Goal: Information Seeking & Learning: Learn about a topic

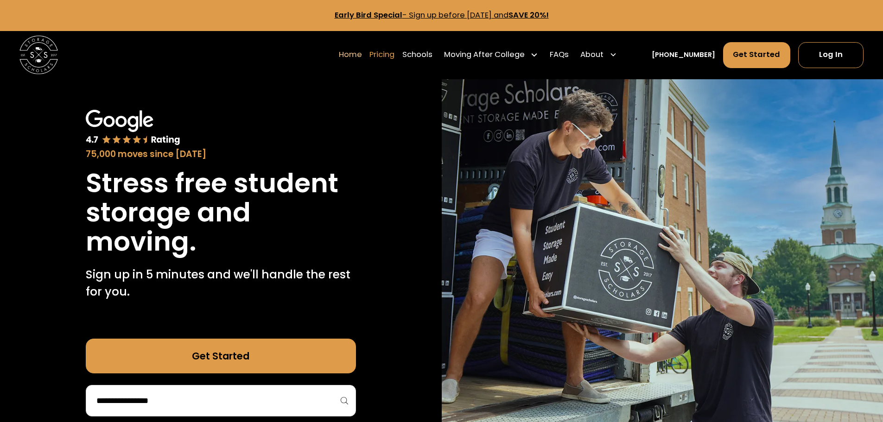
click at [394, 57] on link "Pricing" at bounding box center [381, 54] width 25 height 27
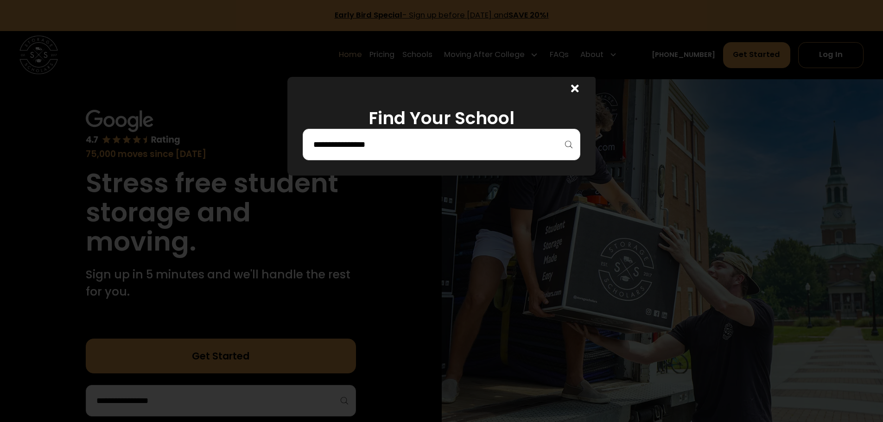
click at [429, 146] on input "search" at bounding box center [441, 145] width 258 height 16
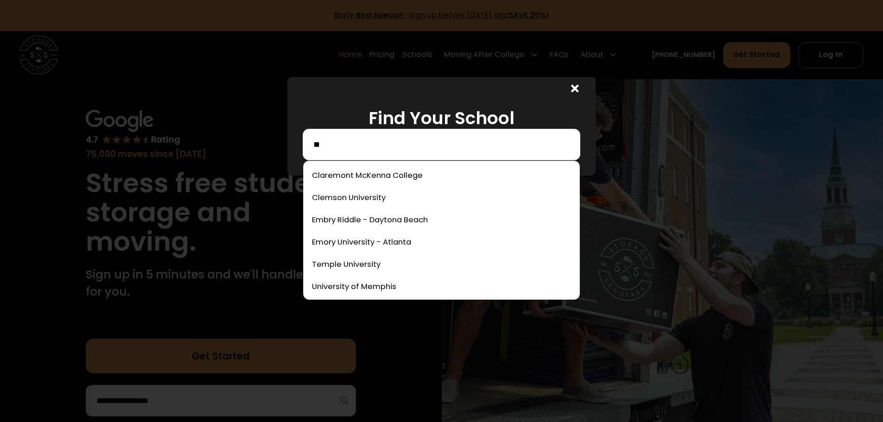
type input "*"
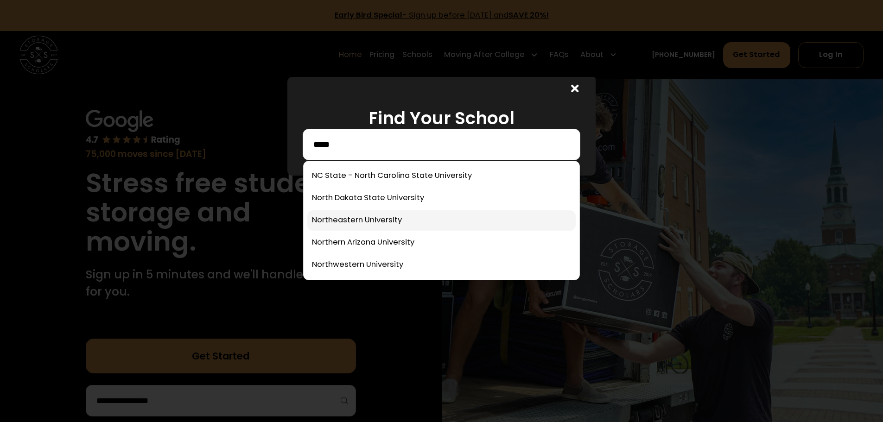
type input "*****"
click at [392, 225] on link at bounding box center [441, 220] width 268 height 20
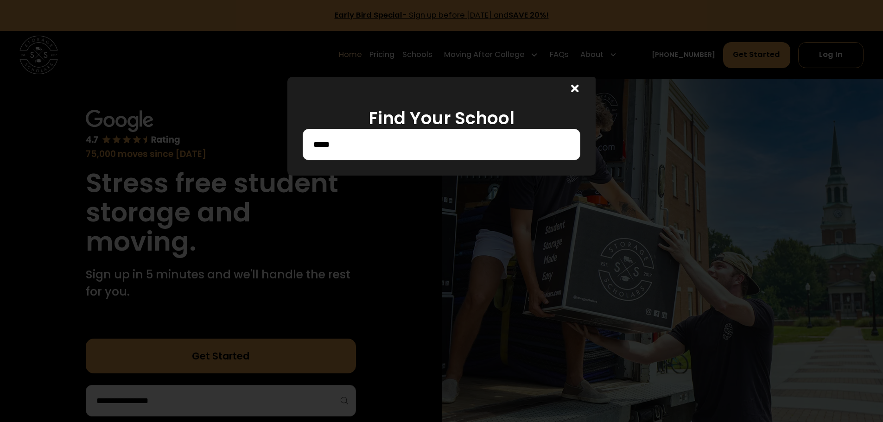
click at [478, 144] on input "*****" at bounding box center [441, 145] width 258 height 16
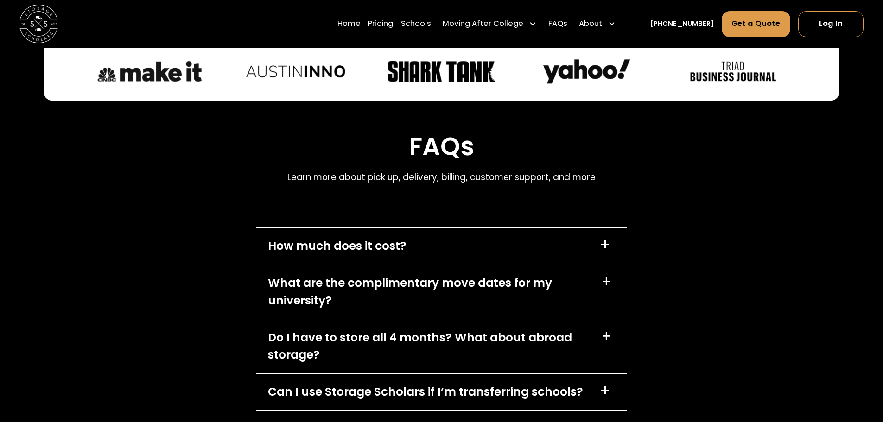
scroll to position [3885, 0]
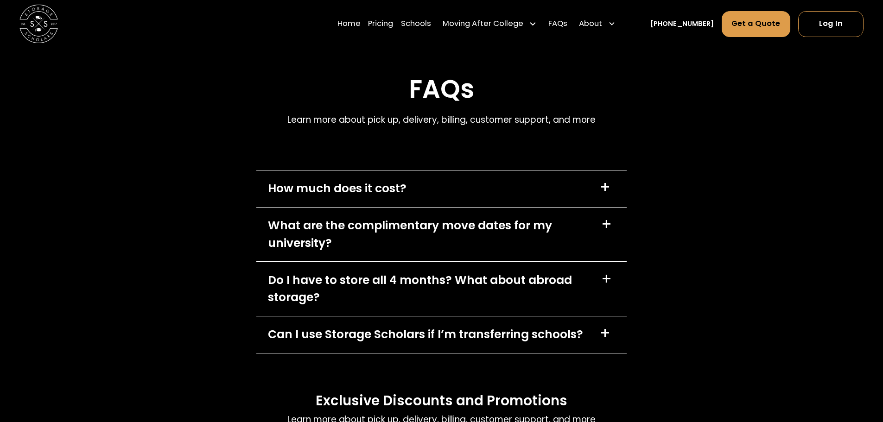
click at [610, 287] on div "+" at bounding box center [606, 278] width 11 height 15
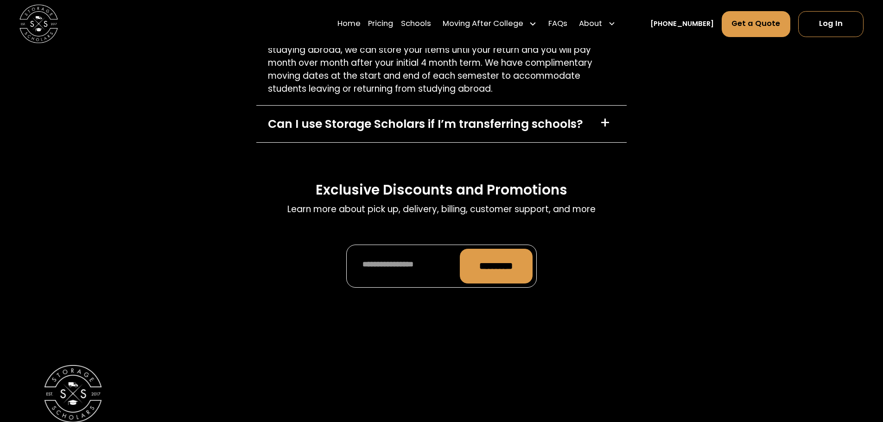
scroll to position [4551, 0]
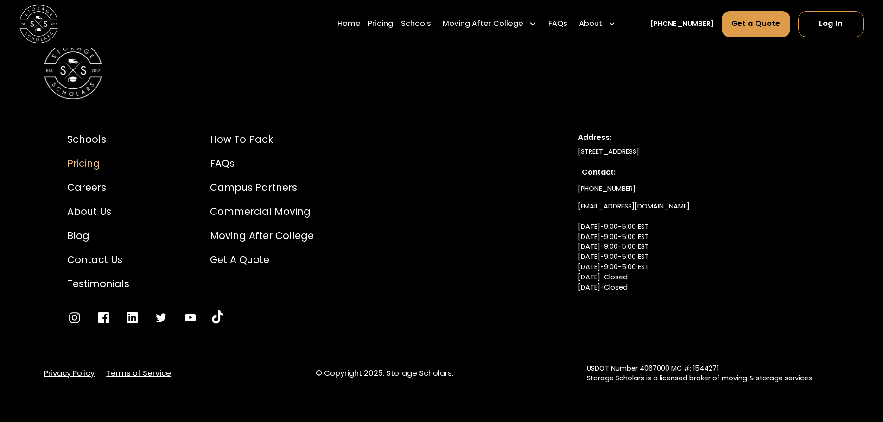
click at [86, 166] on div "Pricing" at bounding box center [98, 163] width 62 height 14
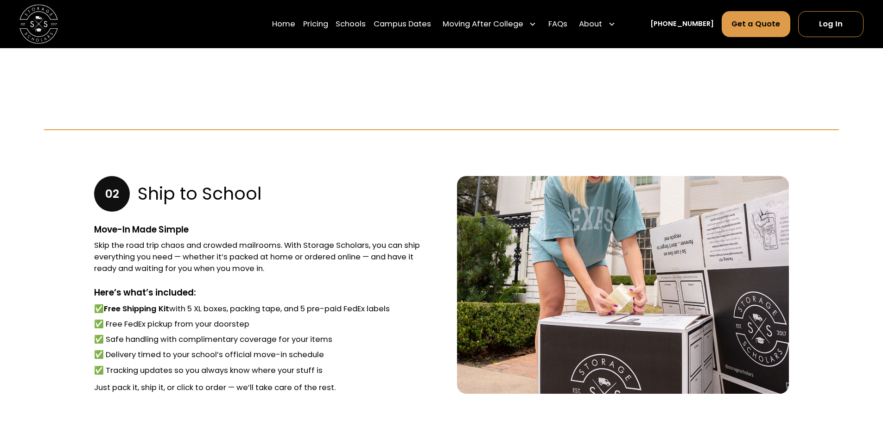
scroll to position [927, 0]
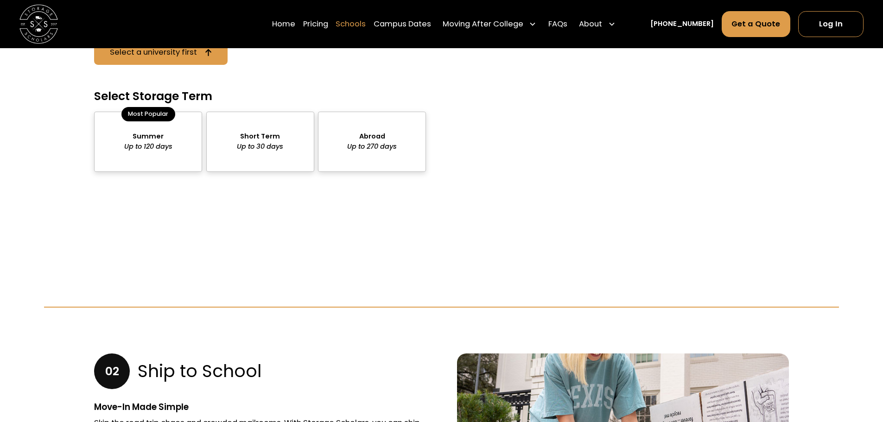
click at [366, 25] on link "Schools" at bounding box center [350, 24] width 30 height 27
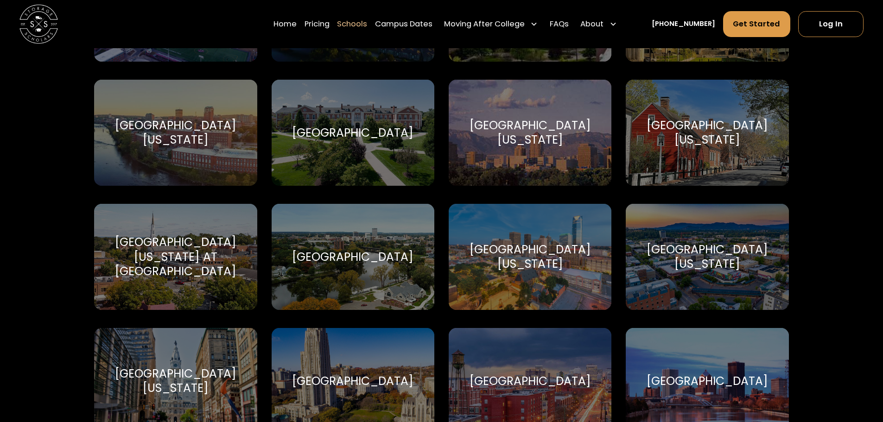
scroll to position [5281, 0]
